Goal: Information Seeking & Learning: Learn about a topic

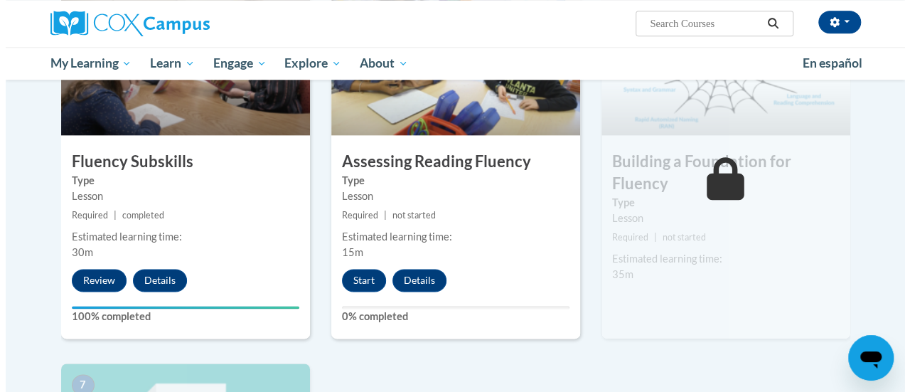
scroll to position [782, 0]
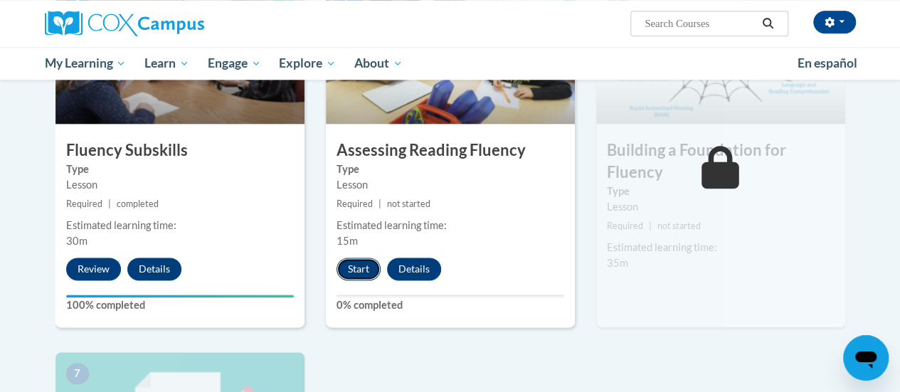
click at [351, 270] on button "Start" at bounding box center [358, 268] width 44 height 23
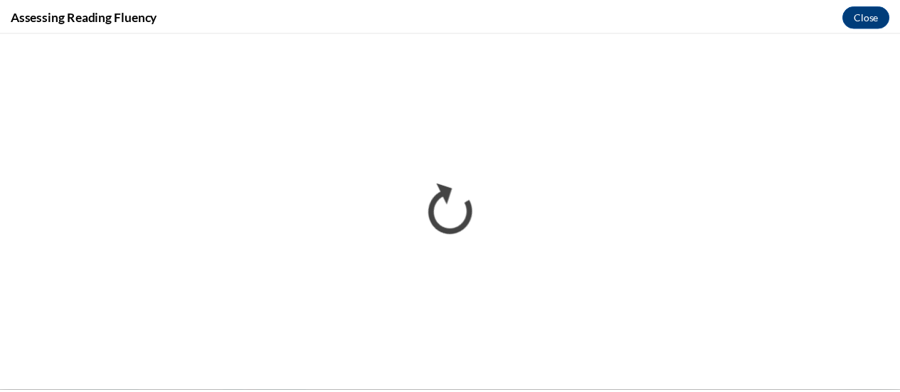
scroll to position [0, 0]
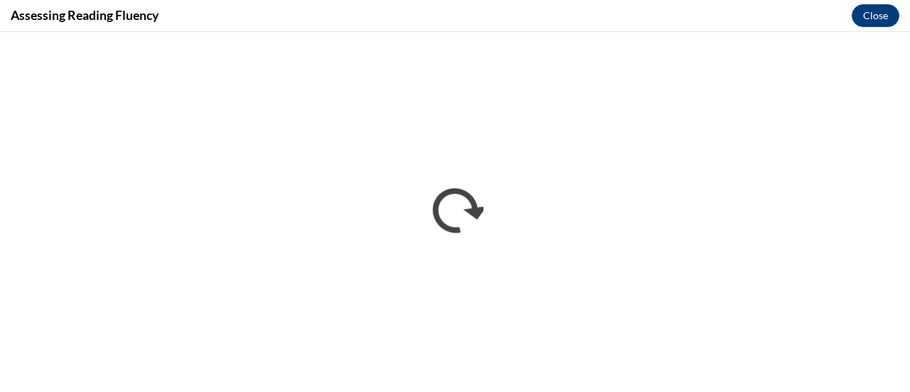
click at [562, 11] on div "Assessing Reading Fluency Close" at bounding box center [455, 16] width 910 height 32
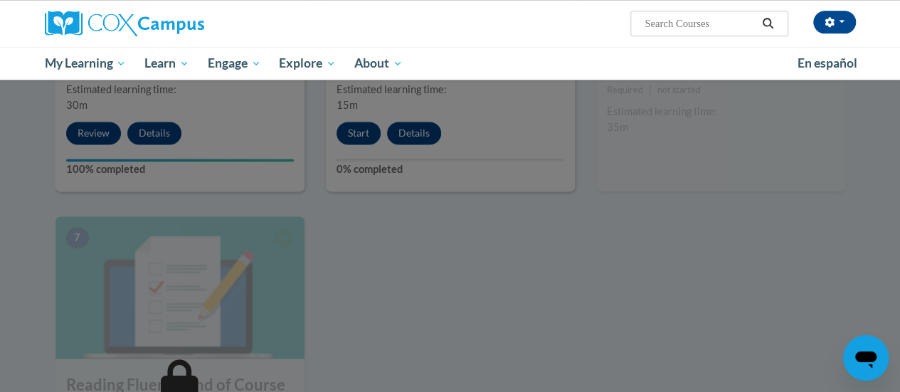
scroll to position [925, 0]
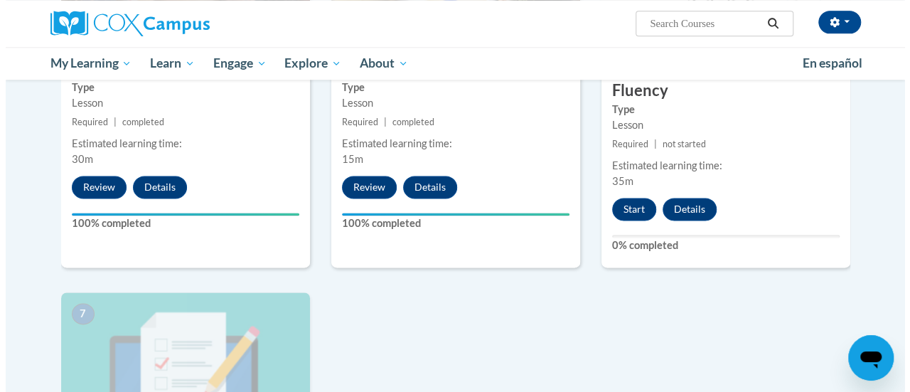
scroll to position [925, 0]
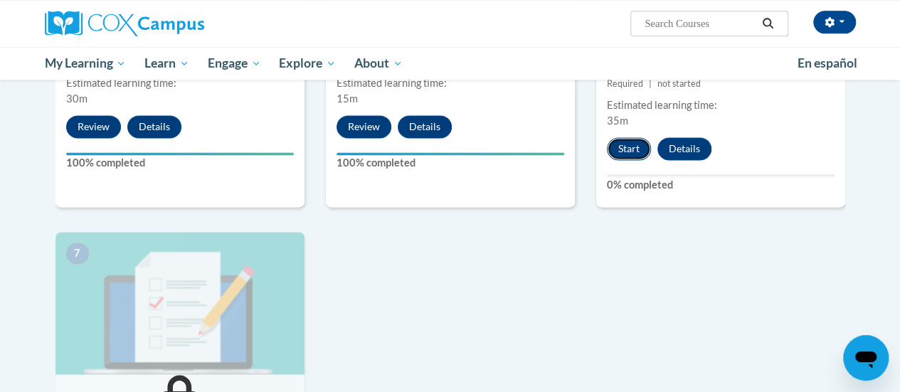
click at [632, 151] on button "Start" at bounding box center [629, 148] width 44 height 23
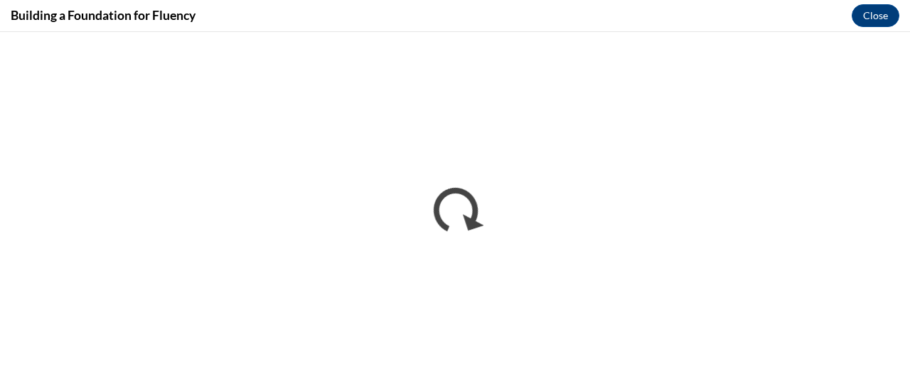
scroll to position [0, 0]
